Goal: Task Accomplishment & Management: Manage account settings

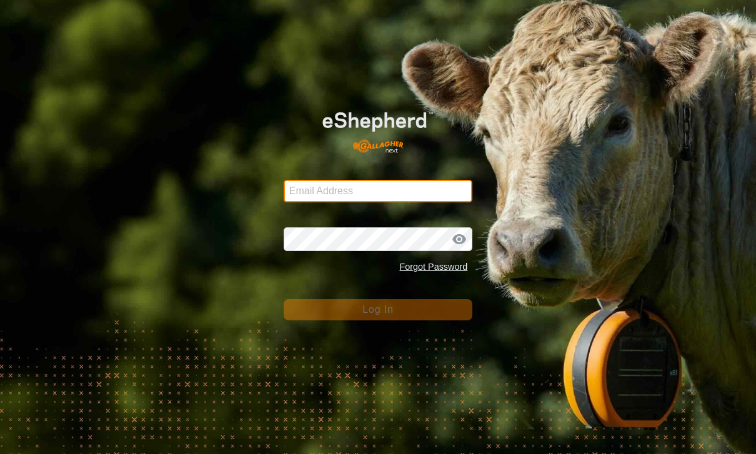
click at [451, 180] on input "Email Address" at bounding box center [378, 191] width 189 height 23
click at [381, 187] on input "Email Address" at bounding box center [378, 191] width 189 height 23
click at [389, 191] on input "Email Address" at bounding box center [378, 191] width 189 height 23
type input "[PERSON_NAME][EMAIL_ADDRESS][PERSON_NAME][DOMAIN_NAME]"
click at [378, 309] on button "Log In" at bounding box center [378, 309] width 189 height 21
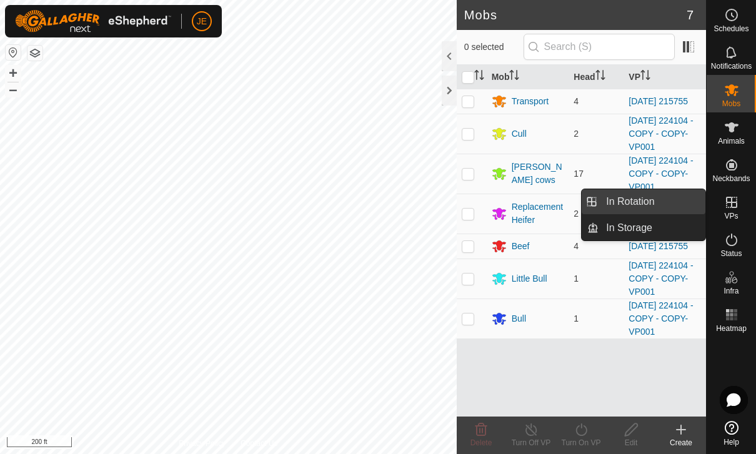
click at [662, 198] on link "In Rotation" at bounding box center [652, 201] width 107 height 25
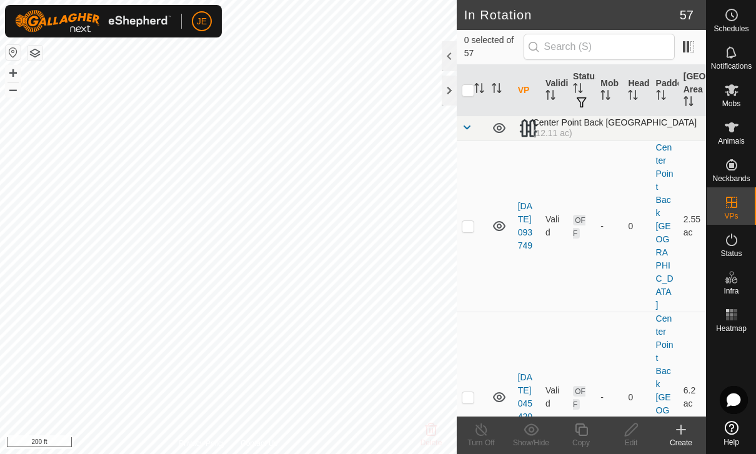
click at [463, 123] on span at bounding box center [467, 128] width 10 height 10
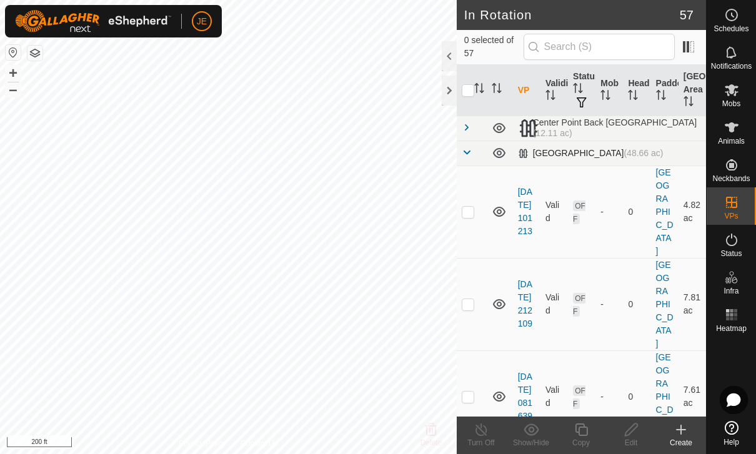
click at [469, 154] on span at bounding box center [467, 153] width 10 height 10
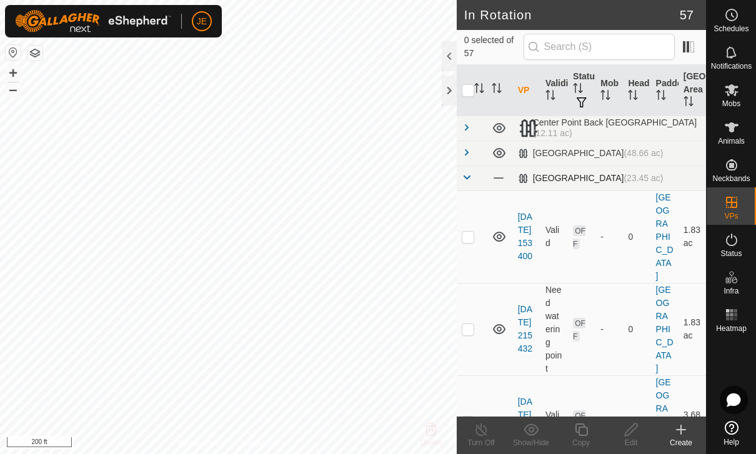
click at [465, 176] on span at bounding box center [467, 178] width 10 height 10
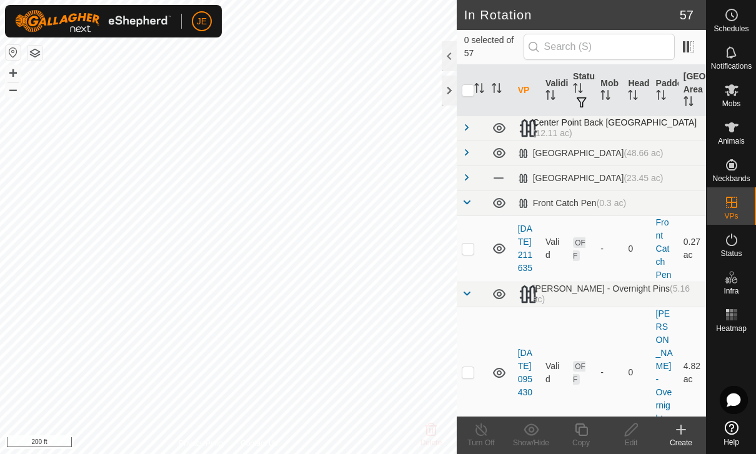
click at [469, 124] on span at bounding box center [467, 128] width 10 height 10
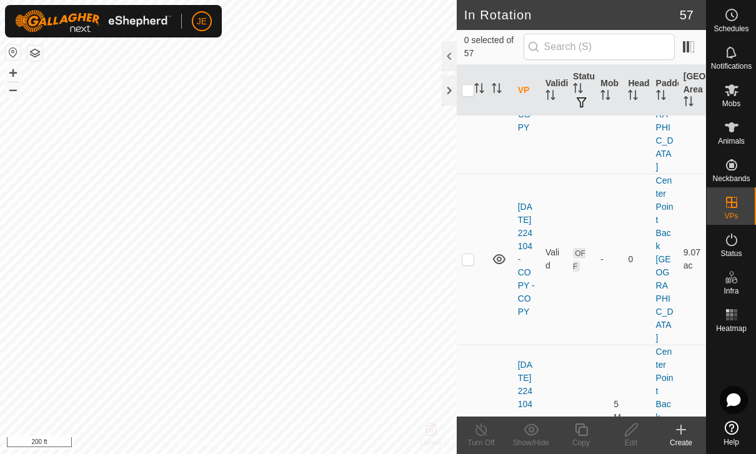
scroll to position [651, 0]
click at [471, 426] on p-checkbox at bounding box center [468, 431] width 13 height 10
checkbox input "true"
click at [583, 424] on icon at bounding box center [581, 430] width 13 height 13
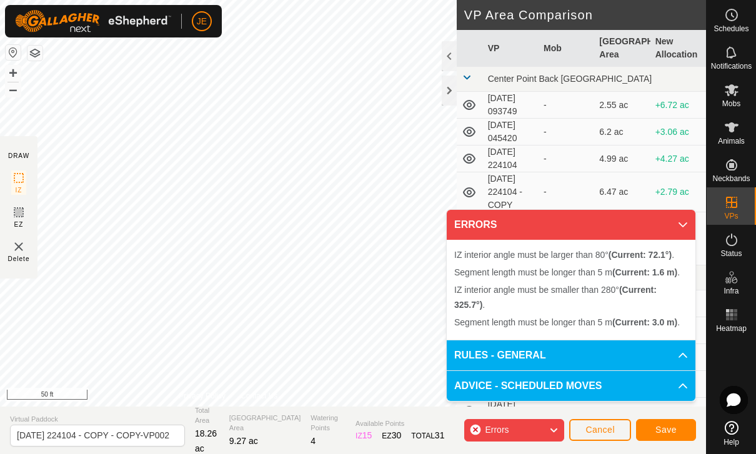
click at [605, 423] on button "Cancel" at bounding box center [600, 430] width 62 height 22
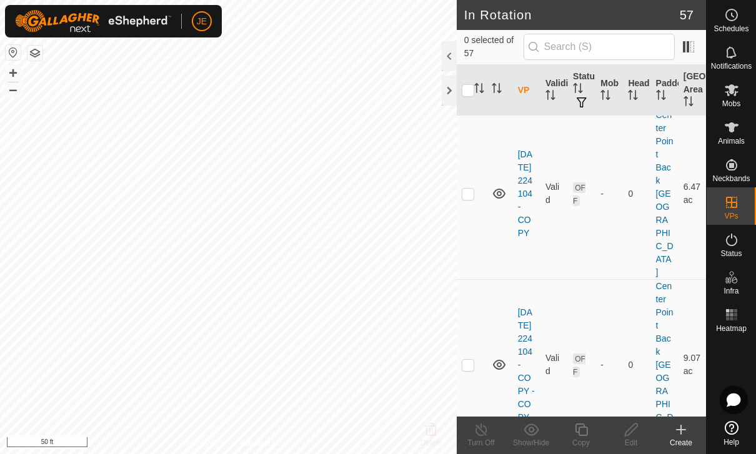
scroll to position [604, 0]
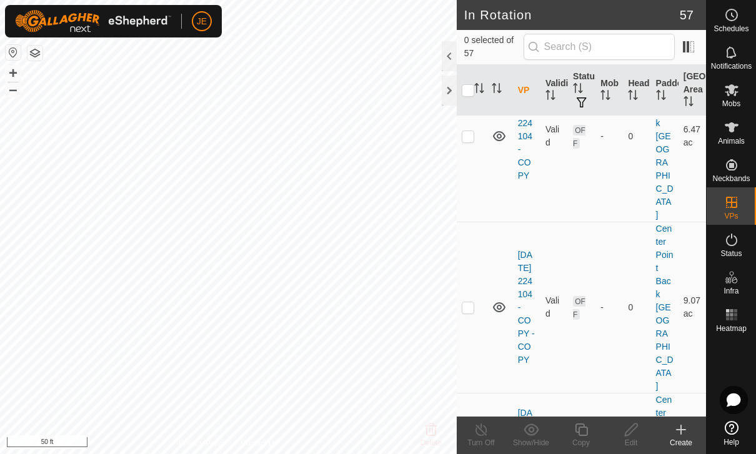
checkbox input "true"
click at [588, 429] on icon at bounding box center [581, 430] width 13 height 13
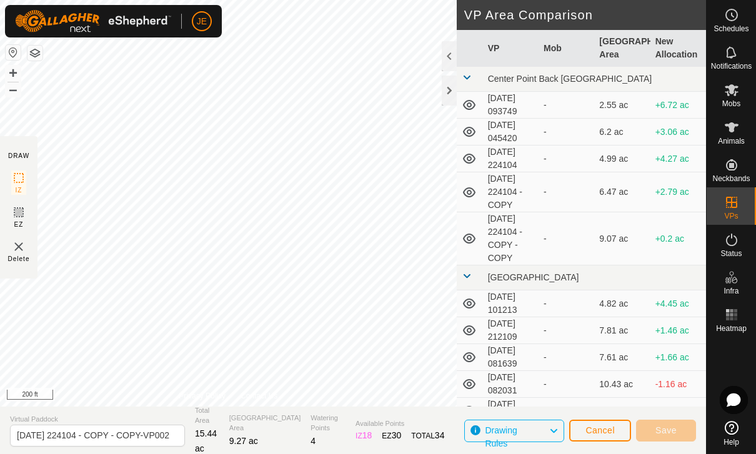
click at [616, 425] on button "Cancel" at bounding box center [600, 431] width 62 height 22
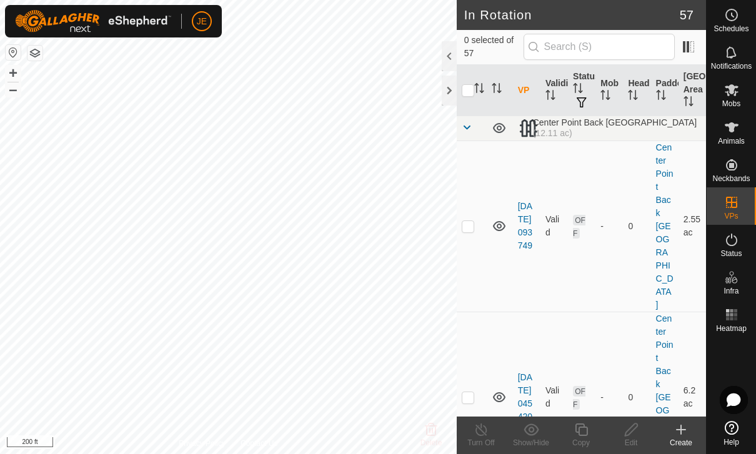
click at [685, 430] on icon at bounding box center [681, 430] width 9 height 0
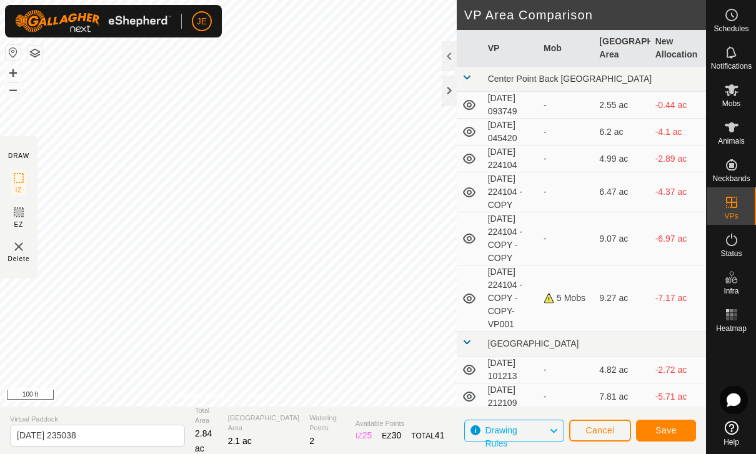
click at [673, 426] on span "Save" at bounding box center [666, 431] width 21 height 10
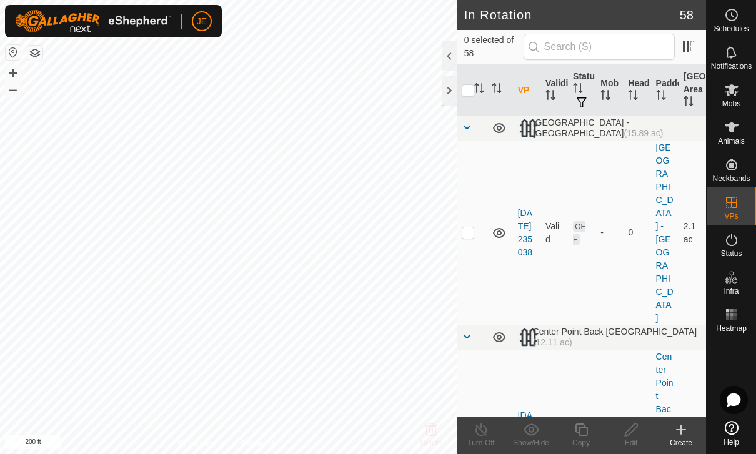
click at [468, 431] on p-checkbox at bounding box center [468, 436] width 13 height 10
click at [471, 431] on p-checkbox at bounding box center [468, 436] width 13 height 10
checkbox input "false"
click at [468, 228] on p-checkbox at bounding box center [468, 233] width 13 height 10
checkbox input "true"
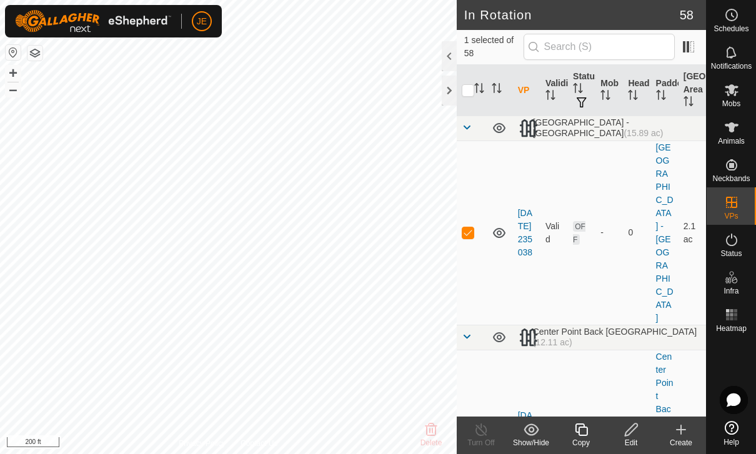
click at [636, 431] on icon at bounding box center [632, 430] width 16 height 15
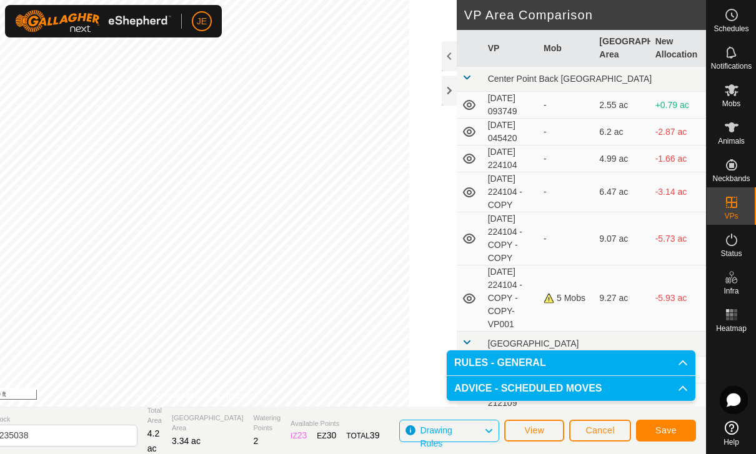
click at [667, 431] on span "Save" at bounding box center [666, 431] width 21 height 10
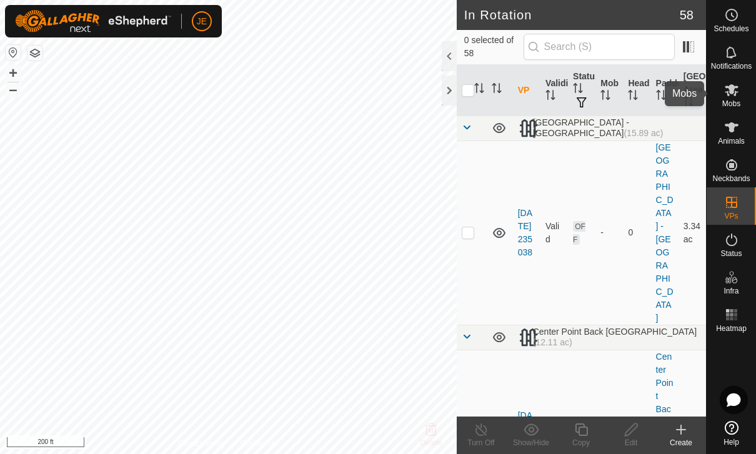
click at [731, 94] on icon at bounding box center [732, 90] width 14 height 12
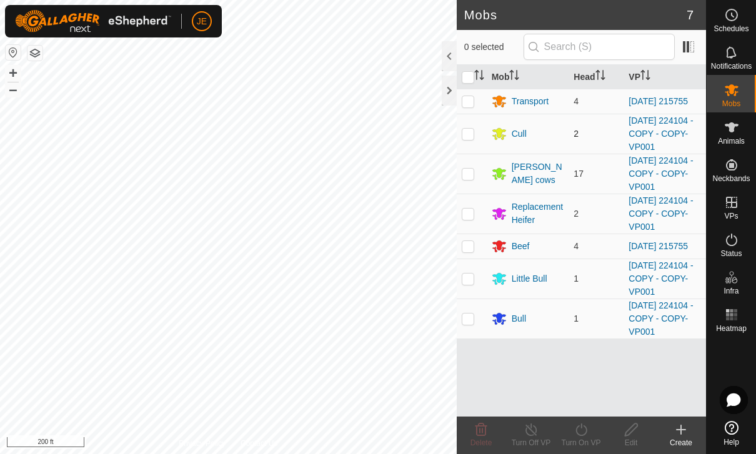
click at [466, 133] on p-checkbox at bounding box center [468, 134] width 13 height 10
checkbox input "true"
click at [471, 176] on p-checkbox at bounding box center [468, 174] width 13 height 10
checkbox input "true"
click at [471, 214] on p-checkbox at bounding box center [468, 214] width 13 height 10
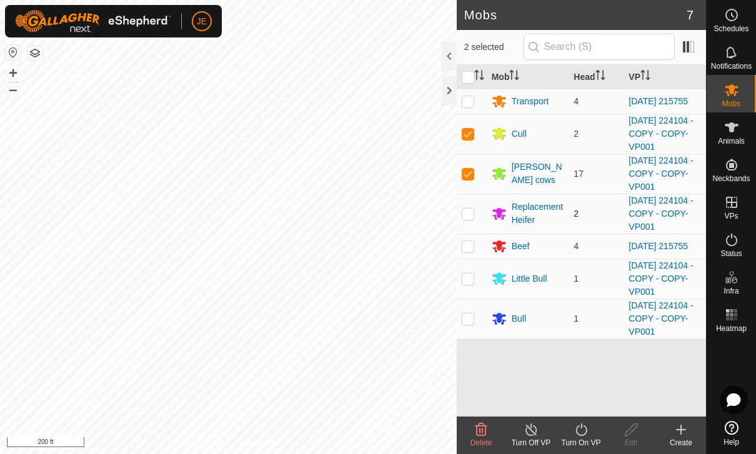
checkbox input "true"
click at [473, 283] on p-checkbox at bounding box center [468, 279] width 13 height 10
checkbox input "true"
click at [474, 323] on p-checkbox at bounding box center [468, 319] width 13 height 10
checkbox input "true"
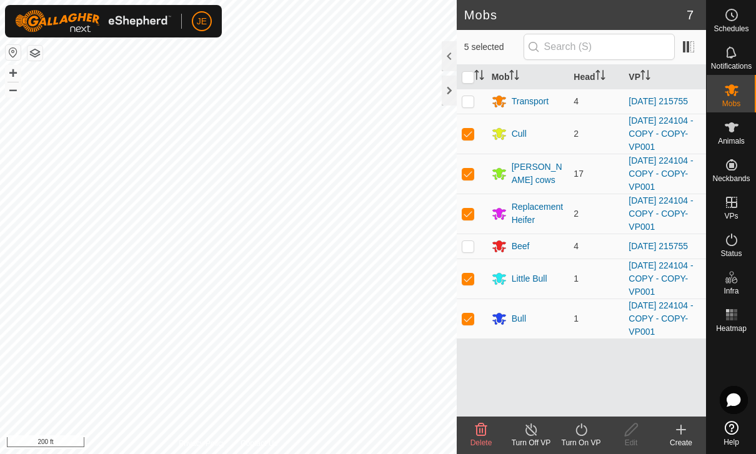
click at [583, 430] on icon at bounding box center [582, 430] width 16 height 15
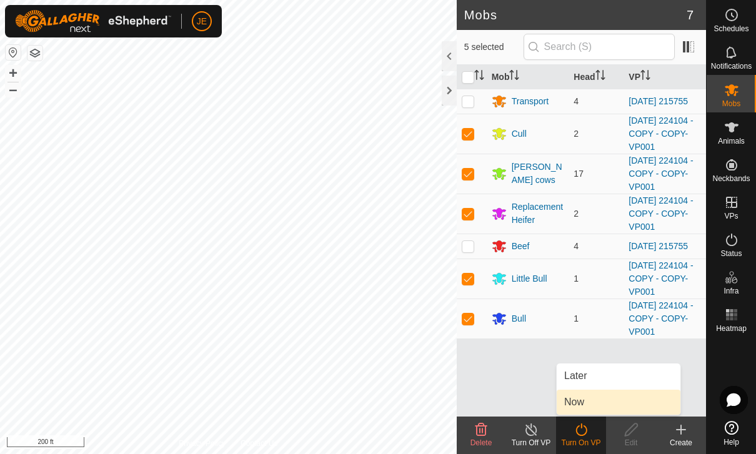
click at [578, 404] on span "Now" at bounding box center [574, 402] width 20 height 15
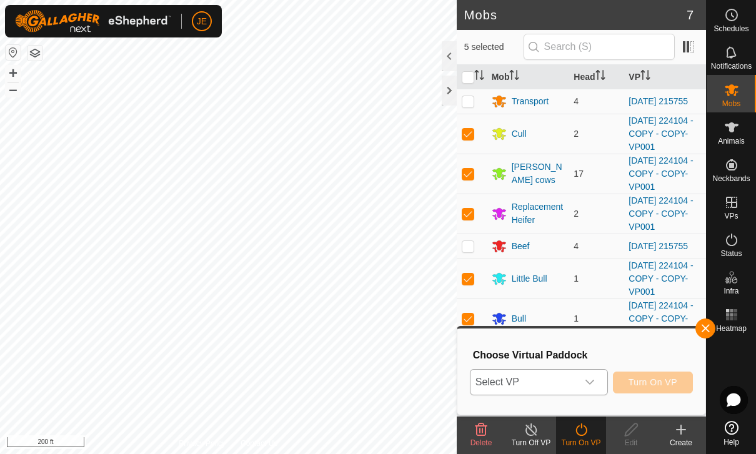
click at [575, 375] on span "Select VP" at bounding box center [524, 382] width 107 height 25
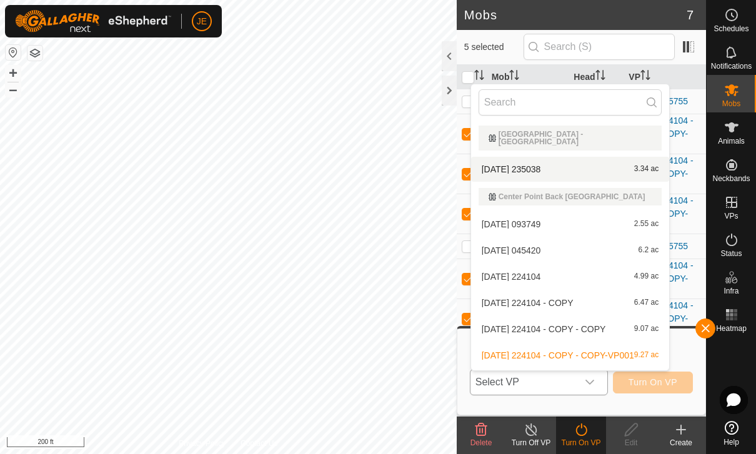
click at [541, 165] on span "[DATE] 235038" at bounding box center [511, 169] width 59 height 9
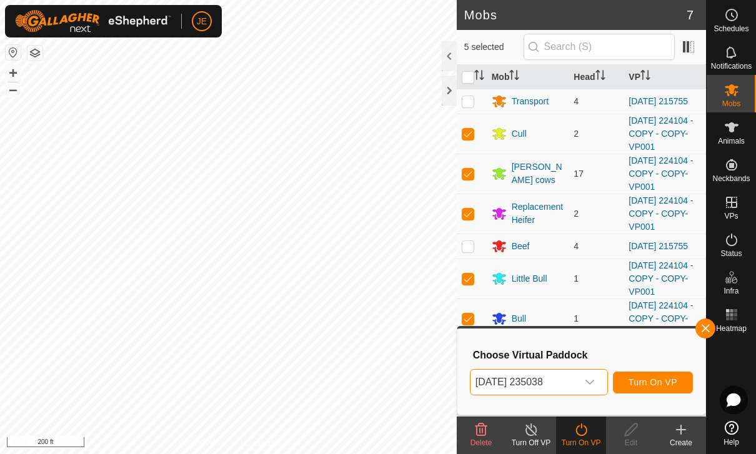
click at [674, 379] on span "Turn On VP" at bounding box center [653, 383] width 49 height 10
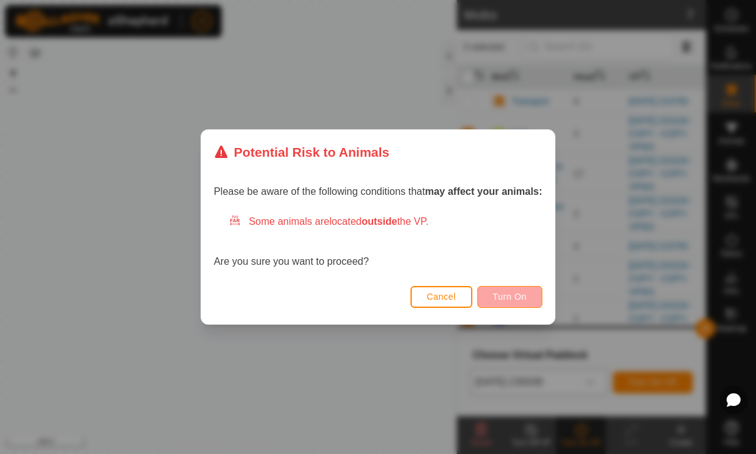
click at [524, 290] on button "Turn On" at bounding box center [510, 297] width 65 height 22
